Goal: Information Seeking & Learning: Learn about a topic

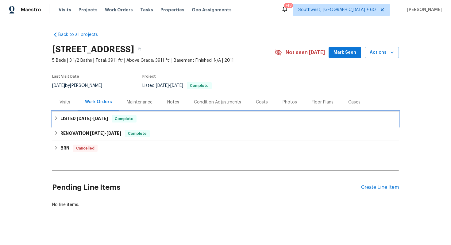
click at [164, 120] on div "LISTED 8/21/25 - 9/18/25 Complete" at bounding box center [225, 118] width 343 height 7
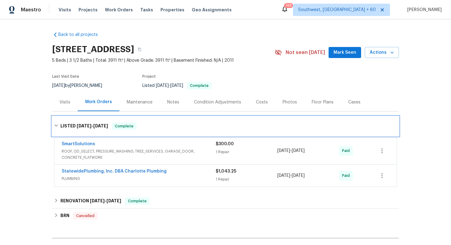
click at [164, 120] on div "LISTED 8/21/25 - 9/18/25 Complete" at bounding box center [225, 126] width 347 height 20
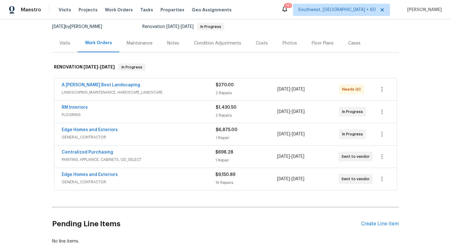
scroll to position [61, 0]
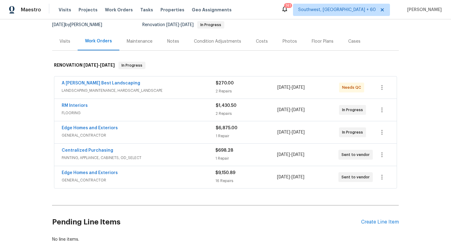
click at [146, 173] on div "Edge Homes and Exteriors" at bounding box center [139, 173] width 154 height 7
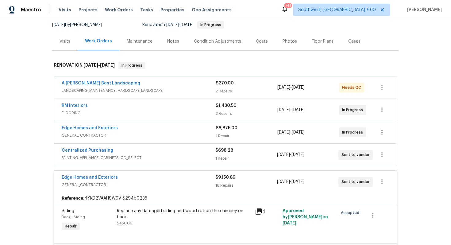
click at [143, 153] on div "Centralized Purchasing" at bounding box center [139, 150] width 154 height 7
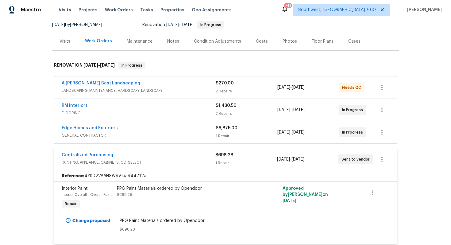
click at [136, 133] on span "GENERAL_CONTRACTOR" at bounding box center [139, 135] width 154 height 6
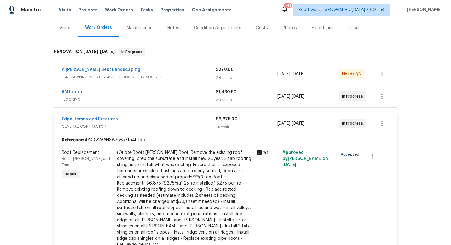
scroll to position [80, 0]
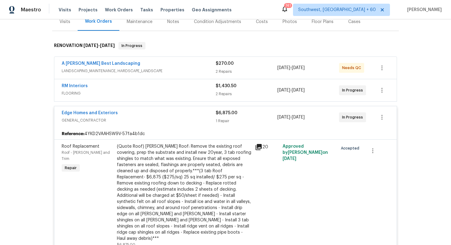
click at [150, 157] on div "(Quote Roof) [PERSON_NAME] Roof: Remove the existing roof covering, prep the su…" at bounding box center [184, 192] width 134 height 98
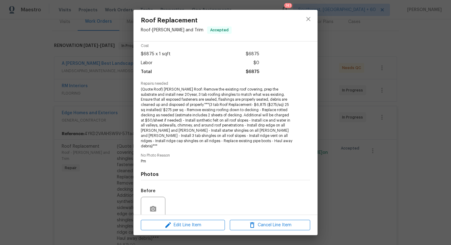
scroll to position [74, 0]
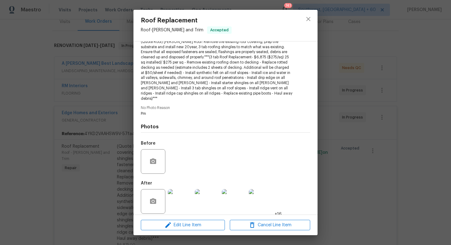
click at [181, 203] on img at bounding box center [180, 201] width 25 height 25
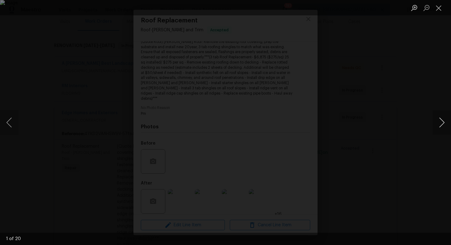
click at [442, 123] on button "Next image" at bounding box center [442, 122] width 18 height 25
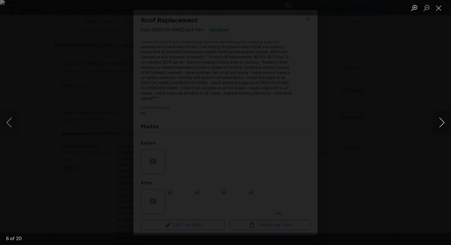
click at [442, 123] on button "Next image" at bounding box center [442, 122] width 18 height 25
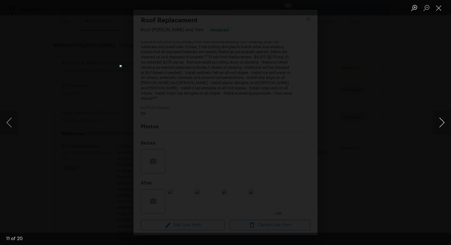
click at [442, 123] on button "Next image" at bounding box center [442, 122] width 18 height 25
click at [443, 15] on li "Lightbox" at bounding box center [439, 7] width 12 height 15
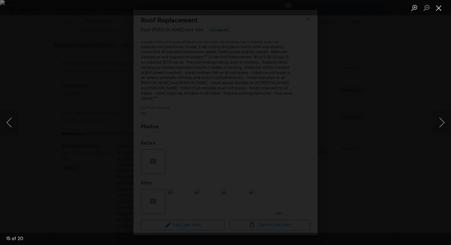
click at [442, 11] on button "Close lightbox" at bounding box center [439, 7] width 12 height 11
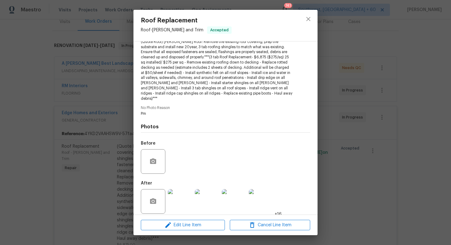
click at [371, 165] on div "Roof Replacement Roof - [PERSON_NAME] and Trim Accepted Vendor Edge Homes and E…" at bounding box center [225, 122] width 451 height 245
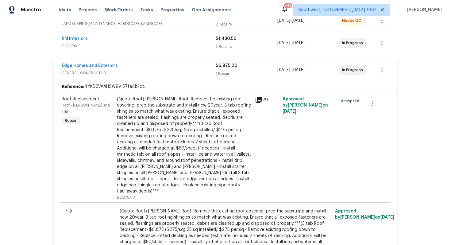
scroll to position [127, 0]
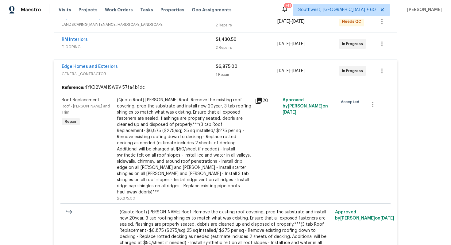
click at [214, 149] on div "(Quote Roof) [PERSON_NAME] Roof: Remove the existing roof covering, prep the su…" at bounding box center [184, 146] width 134 height 98
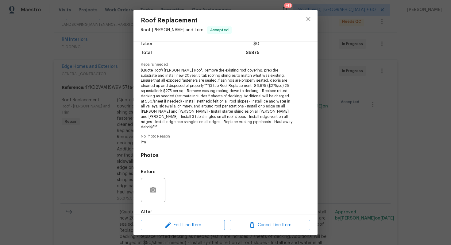
scroll to position [74, 0]
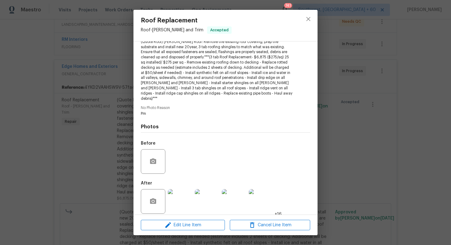
click at [266, 196] on img at bounding box center [261, 201] width 25 height 25
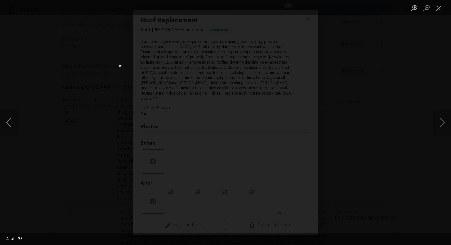
click at [17, 119] on button "Previous image" at bounding box center [9, 122] width 18 height 25
click at [14, 119] on button "Previous image" at bounding box center [9, 122] width 18 height 25
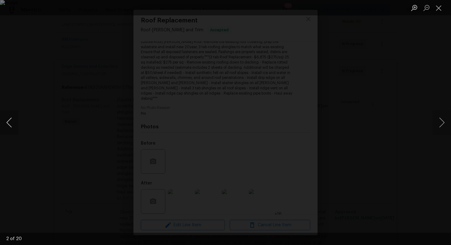
click at [14, 119] on button "Previous image" at bounding box center [9, 122] width 18 height 25
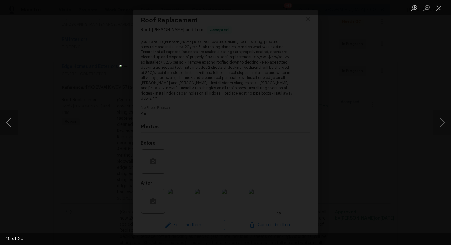
click at [14, 119] on button "Previous image" at bounding box center [9, 122] width 18 height 25
click at [442, 127] on button "Next image" at bounding box center [442, 122] width 18 height 25
click at [441, 127] on button "Next image" at bounding box center [442, 122] width 18 height 25
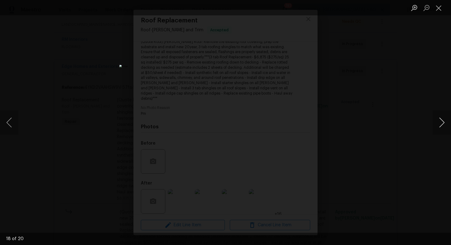
click at [441, 127] on button "Next image" at bounding box center [442, 122] width 18 height 25
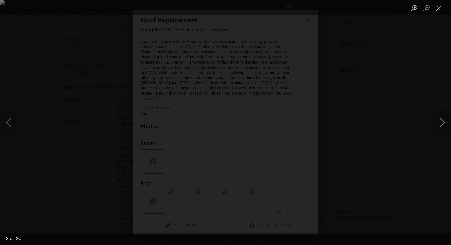
click at [441, 127] on button "Next image" at bounding box center [442, 122] width 18 height 25
